Goal: Use online tool/utility: Utilize a website feature to perform a specific function

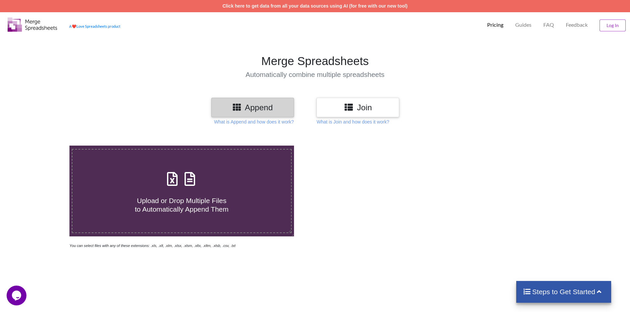
click at [358, 109] on h3 "Join" at bounding box center [357, 108] width 73 height 10
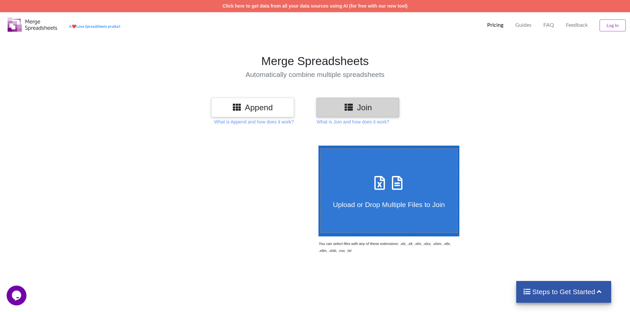
click at [363, 202] on span "Upload or Drop Multiple Files to Join" at bounding box center [389, 205] width 112 height 8
click at [317, 146] on input "Upload or Drop Multiple Files to Join" at bounding box center [317, 146] width 0 height 0
type input "C:\fakepath\KAI OLO TO G OLA TA SET.xlsx"
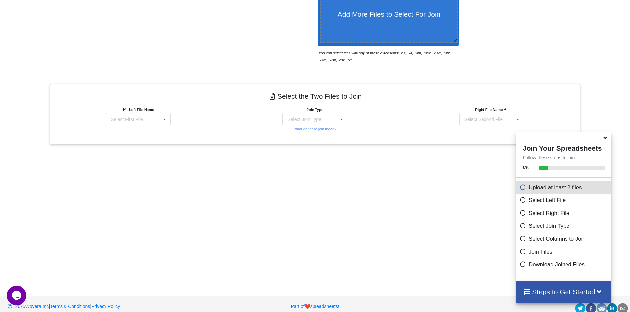
scroll to position [199, 0]
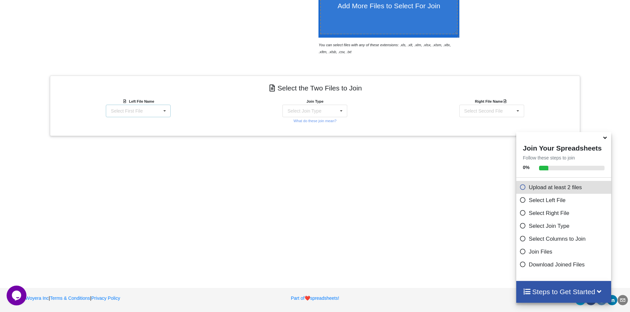
click at [163, 113] on icon at bounding box center [165, 111] width 10 height 12
click at [151, 130] on span "KAI OLO TO G OLA TA SET.xlsx : Cards" at bounding box center [134, 130] width 69 height 10
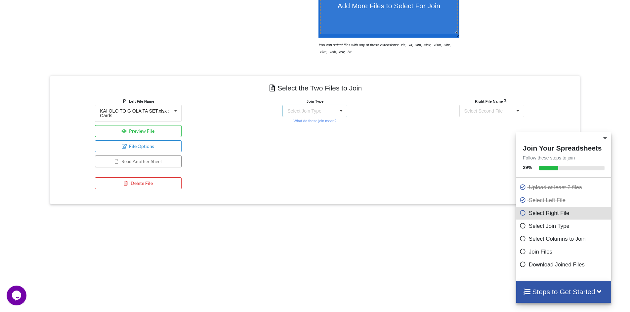
click at [336, 110] on div "Select Join Type INNER JOIN LEFT JOIN RIGHT JOIN FULL JOIN" at bounding box center [314, 111] width 65 height 13
click at [315, 126] on span "INNER JOIN" at bounding box center [312, 127] width 26 height 5
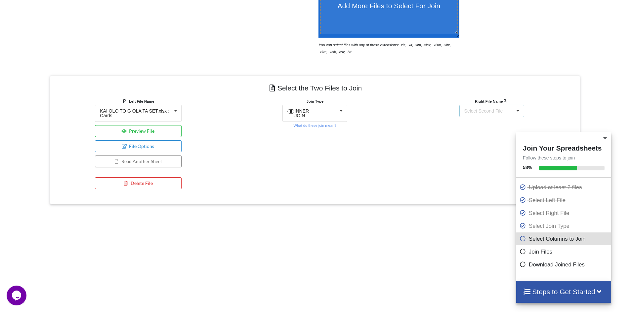
click at [487, 113] on div "Select Second File" at bounding box center [483, 111] width 39 height 5
click at [480, 126] on span "KAI OLO TO G OLA TA SET.xlsx : Cards" at bounding box center [488, 130] width 69 height 10
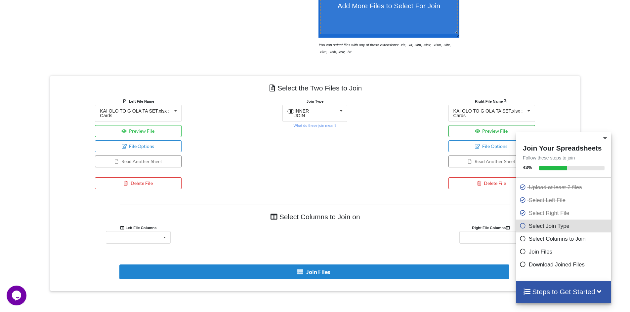
click at [452, 132] on button "Preview File" at bounding box center [491, 131] width 87 height 12
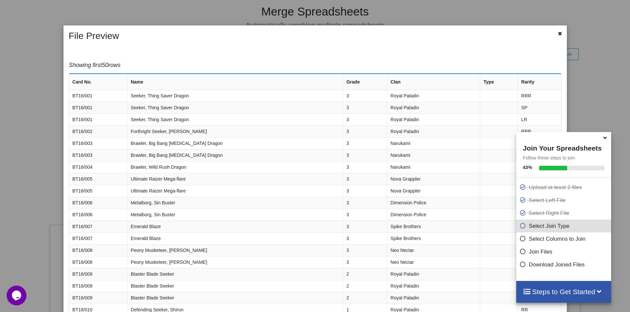
scroll to position [34, 0]
click at [557, 35] on icon at bounding box center [560, 32] width 6 height 5
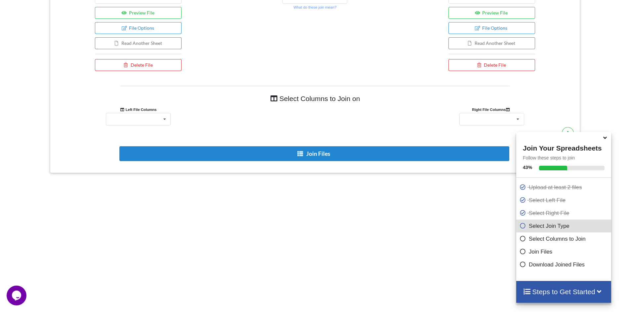
scroll to position [345, 0]
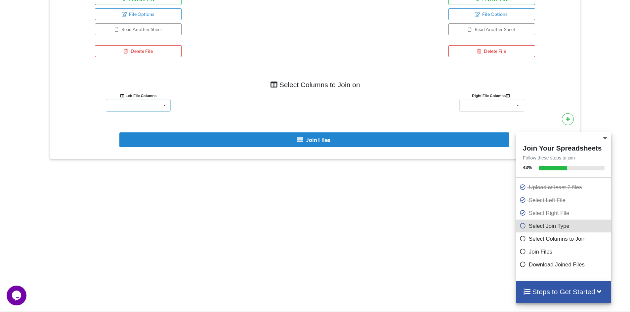
click at [160, 107] on icon at bounding box center [165, 106] width 10 height 12
click at [233, 99] on div at bounding box center [314, 105] width 177 height 13
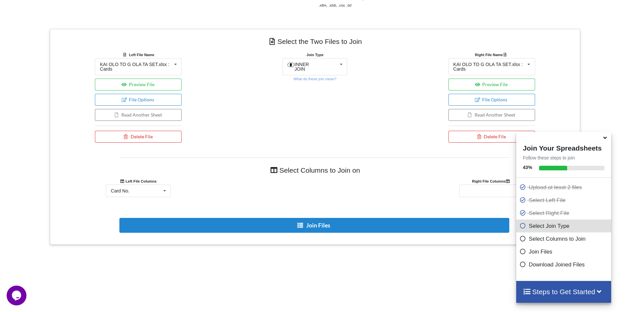
scroll to position [232, 0]
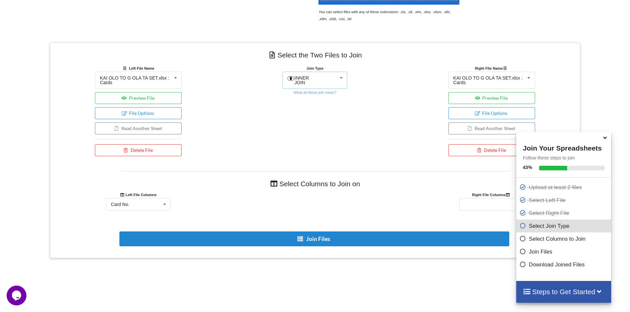
click at [309, 79] on span "INNER JOIN" at bounding box center [302, 80] width 15 height 10
click at [307, 107] on span "LEFT JOIN" at bounding box center [310, 109] width 23 height 5
click at [154, 204] on div "Card No. Card No. Name Grade Clan Type Rarity" at bounding box center [138, 204] width 65 height 13
click at [229, 200] on div at bounding box center [314, 204] width 177 height 13
click at [312, 77] on span "LEFT JOIN" at bounding box center [305, 77] width 23 height 5
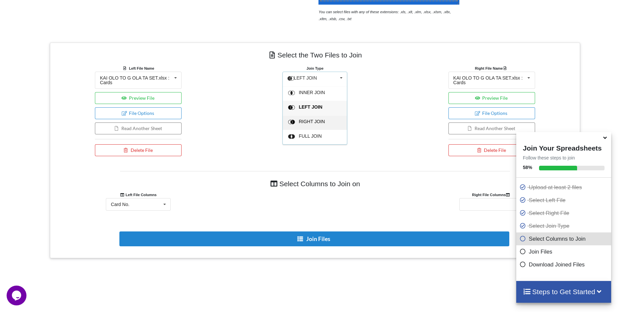
click at [311, 119] on span "RIGHT JOIN" at bounding box center [312, 121] width 26 height 5
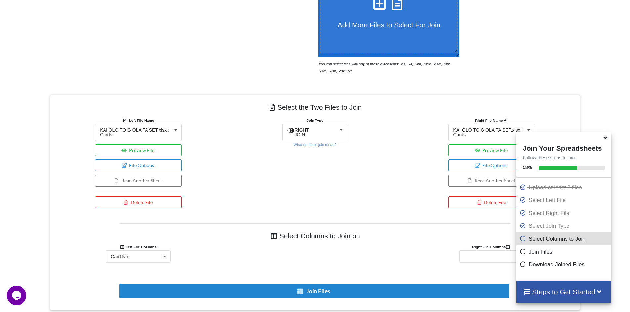
scroll to position [199, 0]
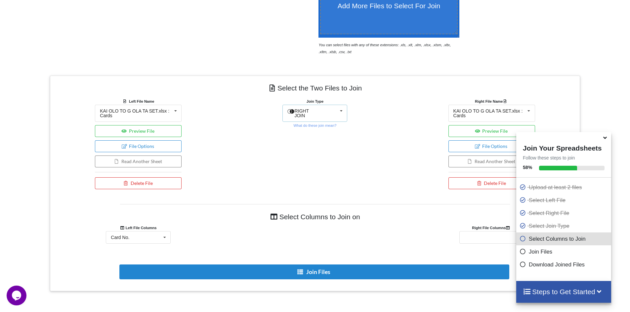
click at [339, 108] on icon at bounding box center [341, 111] width 10 height 12
click at [305, 169] on span "FULL JOIN" at bounding box center [310, 171] width 23 height 5
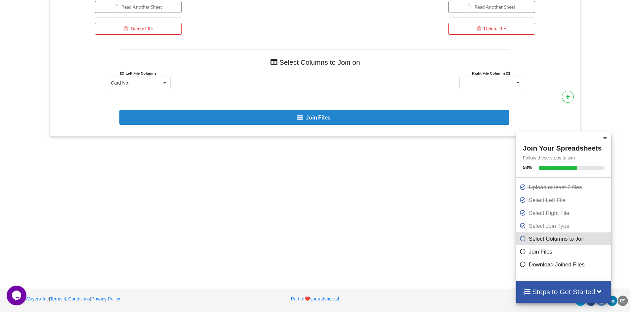
scroll to position [368, 0]
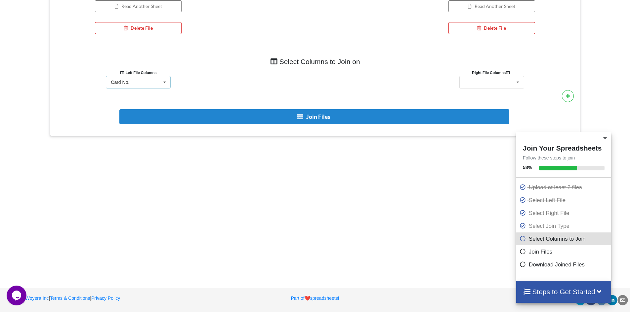
click at [166, 84] on icon at bounding box center [165, 82] width 10 height 12
click at [227, 87] on div at bounding box center [314, 82] width 177 height 13
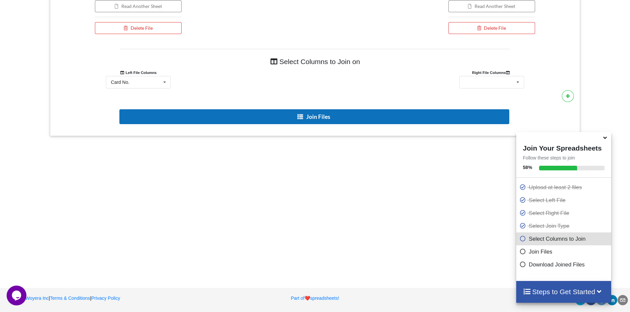
click at [256, 118] on button "Join Files" at bounding box center [314, 116] width 390 height 15
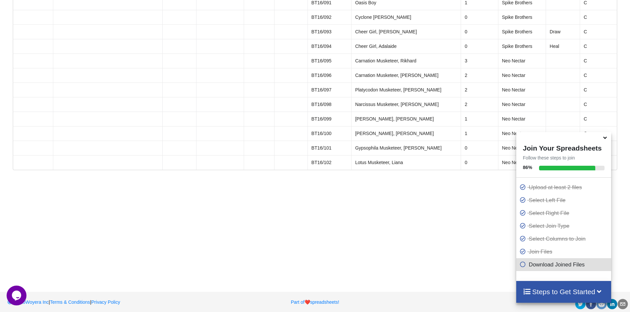
scroll to position [3855, 0]
